Goal: Task Accomplishment & Management: Use online tool/utility

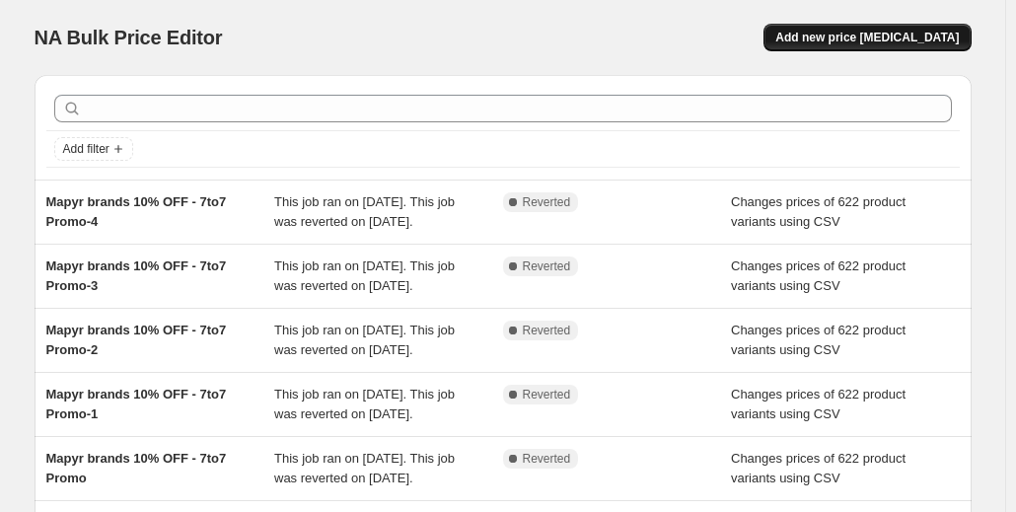
click at [856, 38] on span "Add new price [MEDICAL_DATA]" at bounding box center [866, 38] width 183 height 16
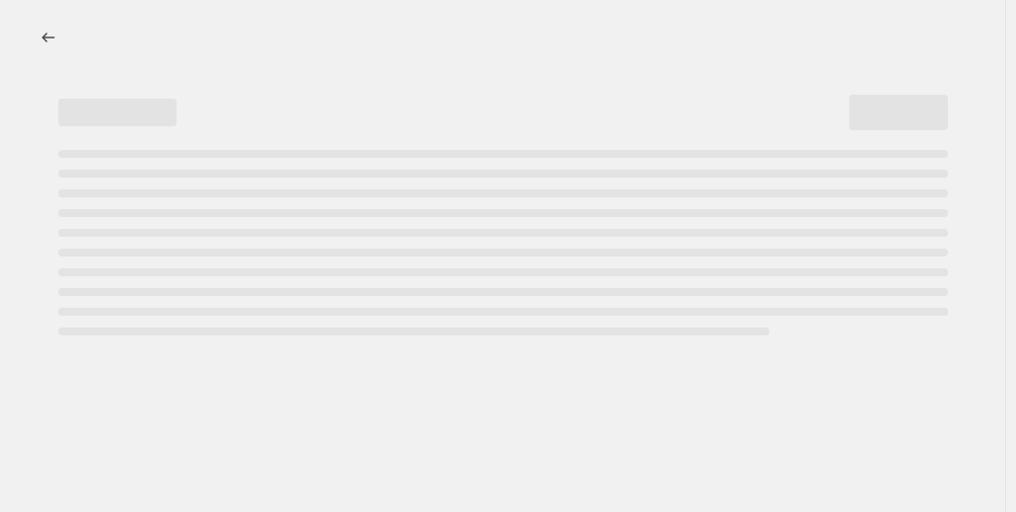
select select "percentage"
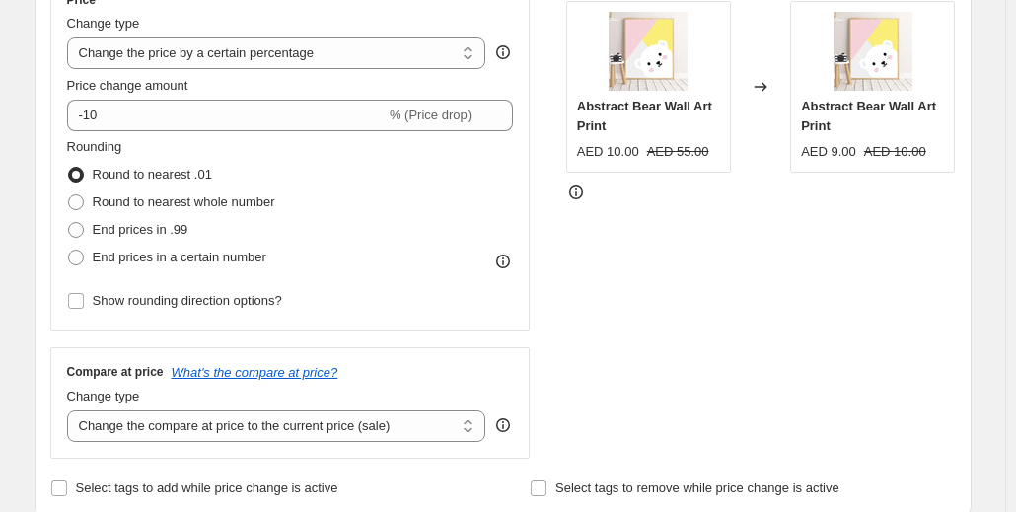
scroll to position [296, 0]
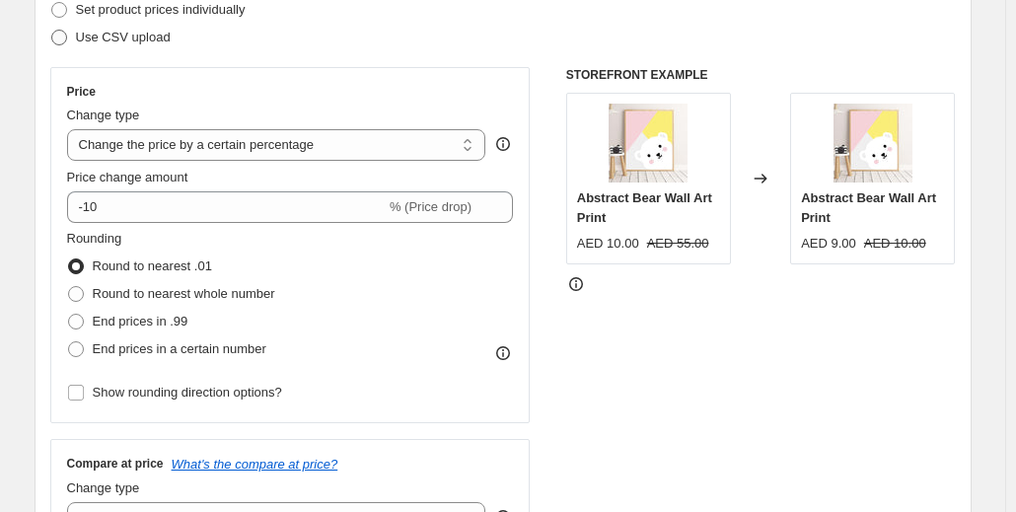
click at [58, 44] on span at bounding box center [59, 38] width 16 height 16
click at [52, 31] on input "Use CSV upload" at bounding box center [51, 30] width 1 height 1
radio input "true"
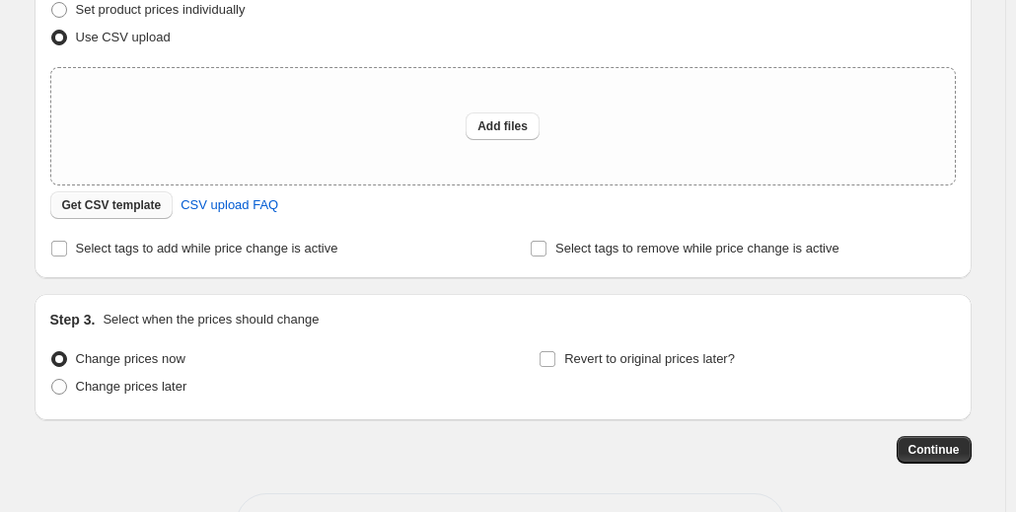
click at [110, 212] on span "Get CSV template" at bounding box center [112, 205] width 100 height 16
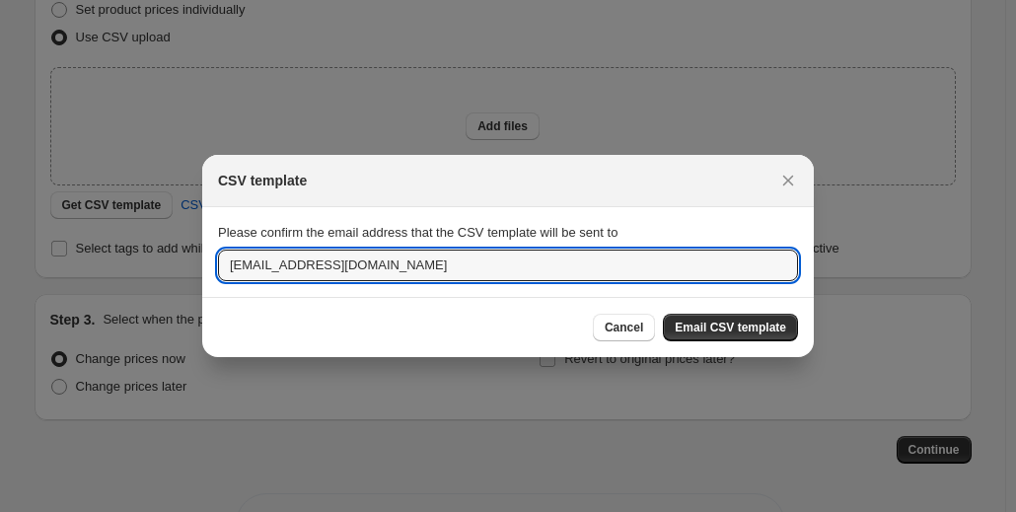
drag, startPoint x: 252, startPoint y: 261, endPoint x: 163, endPoint y: 268, distance: 89.0
type input "[EMAIL_ADDRESS][DOMAIN_NAME]"
click at [685, 327] on span "Email CSV template" at bounding box center [730, 328] width 111 height 16
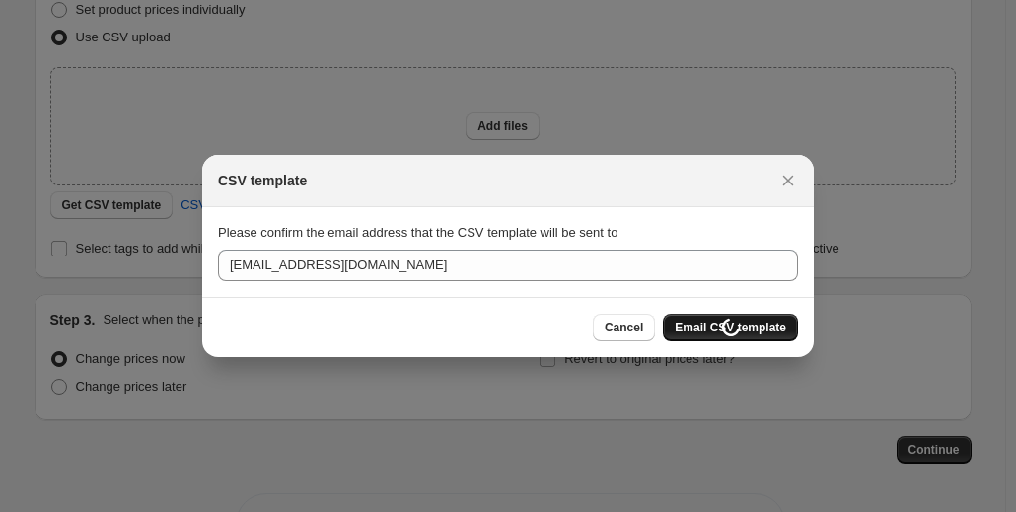
scroll to position [296, 0]
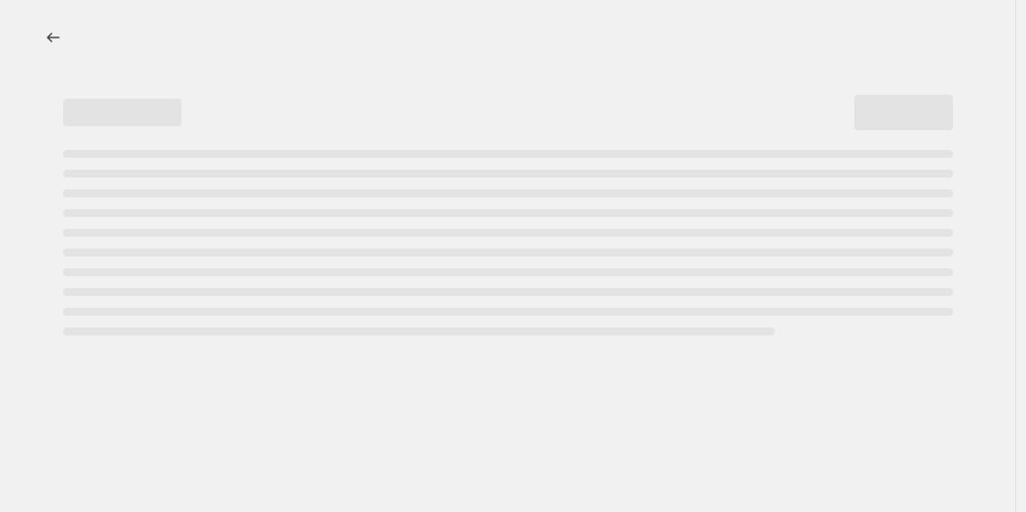
select select "percentage"
